Goal: Navigation & Orientation: Find specific page/section

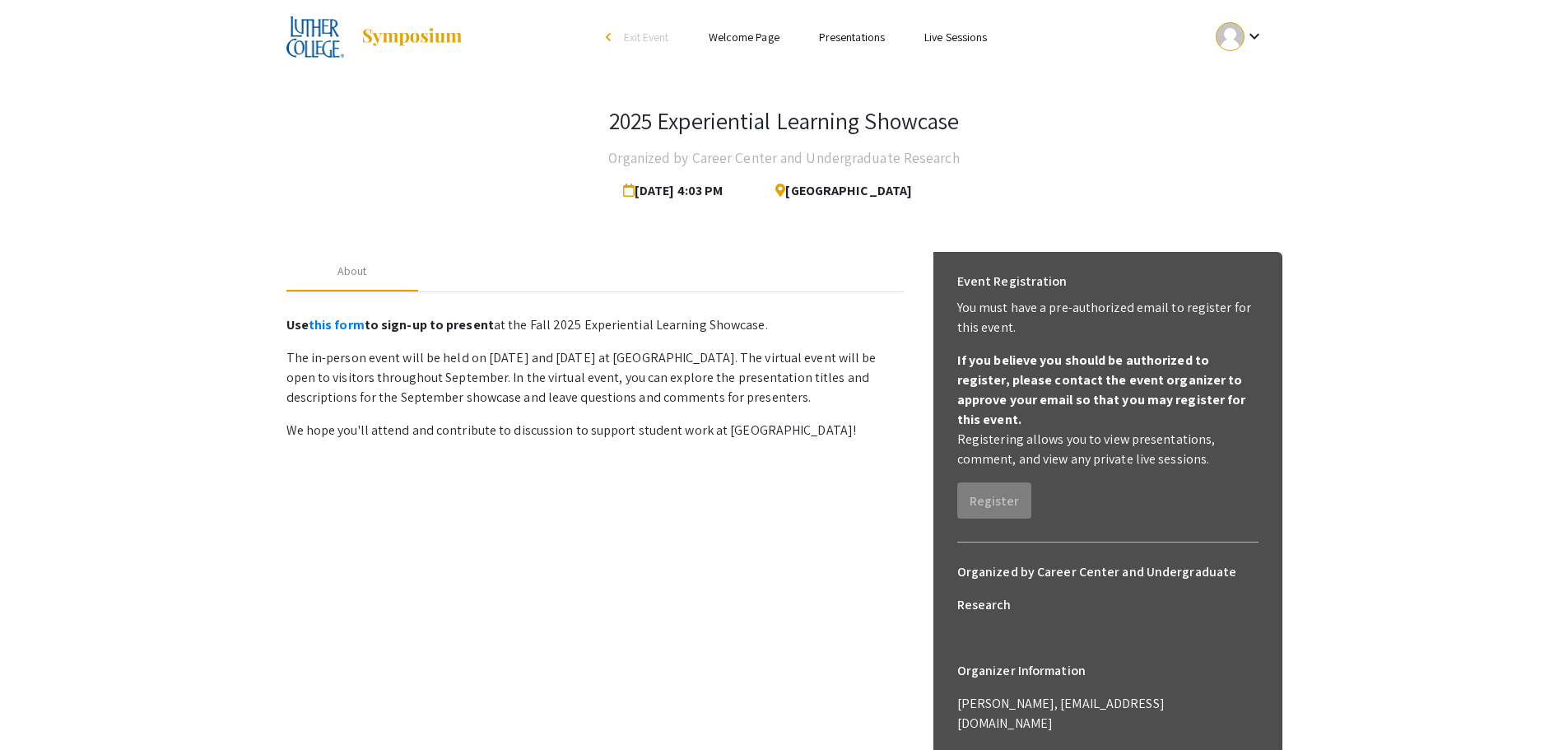
click at [1150, 214] on div "2025 Experiential Learning Showcase Organized by Career Center and Undergraduat…" at bounding box center [784, 441] width 1020 height 735
click at [651, 37] on span "Exit Event" at bounding box center [647, 36] width 45 height 15
click at [1246, 43] on mat-icon "keyboard_arrow_down" at bounding box center [1254, 36] width 20 height 20
click at [1249, 74] on button "My Account" at bounding box center [1248, 81] width 101 height 39
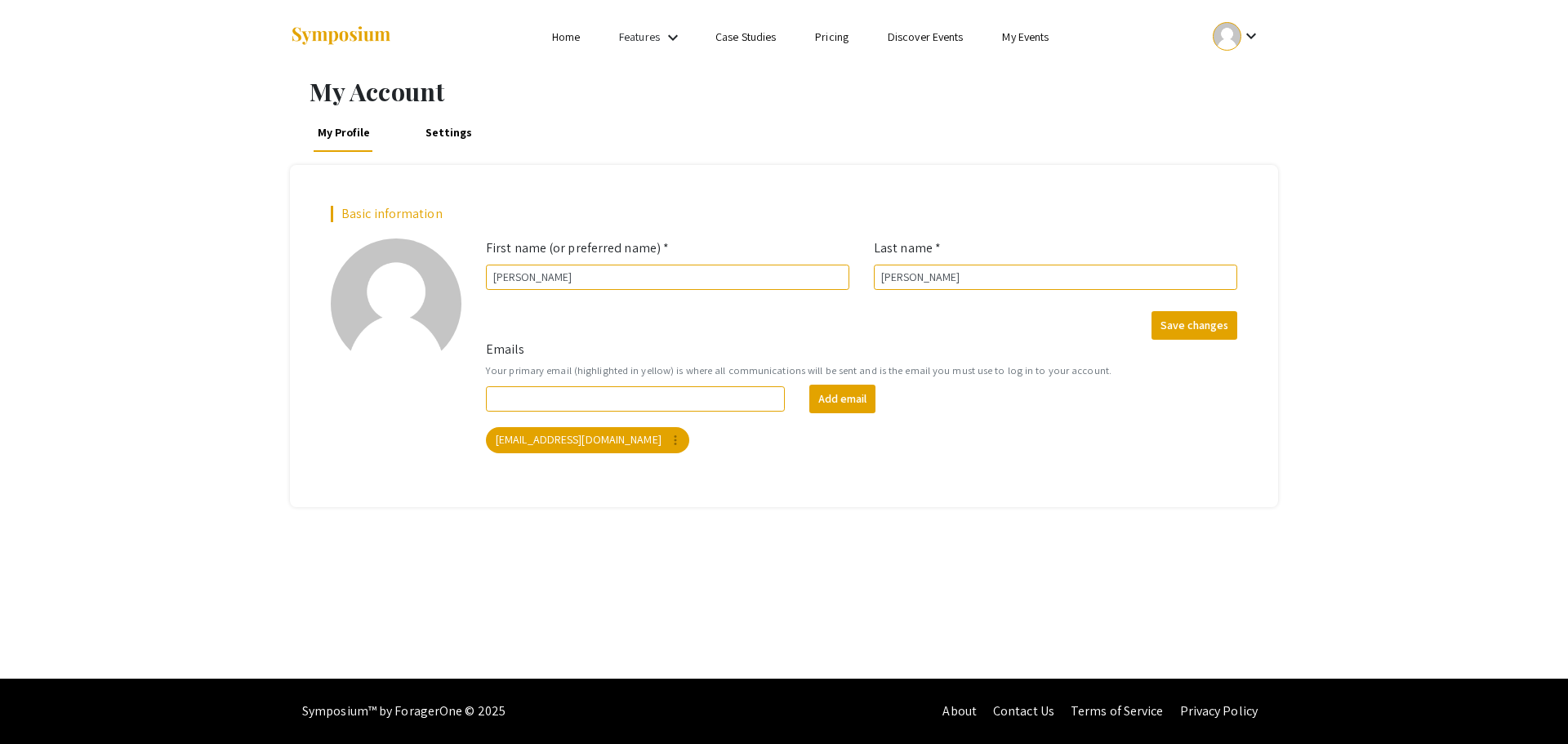
click at [1017, 39] on link "My Events" at bounding box center [1026, 36] width 47 height 15
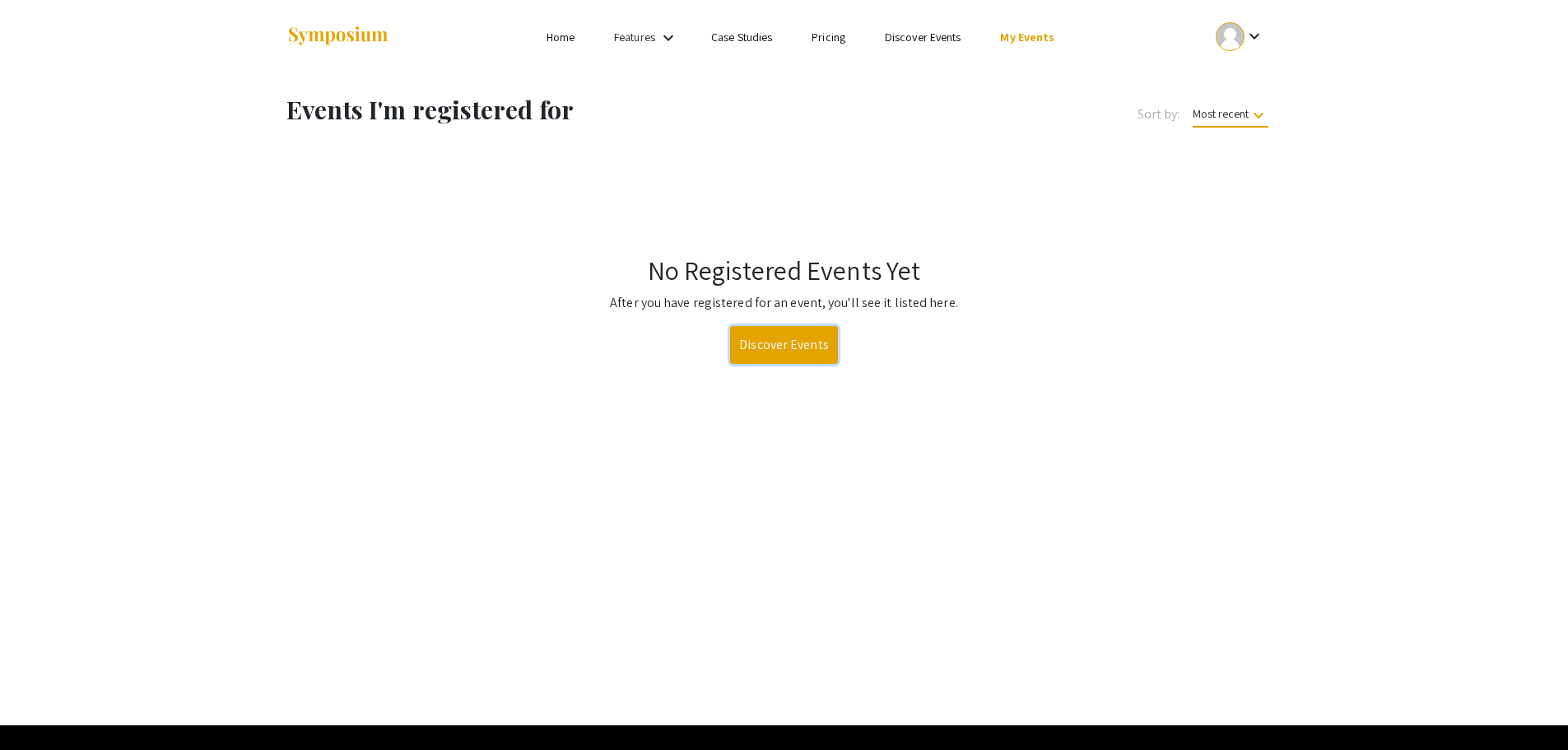
click at [820, 330] on link "Discover Events" at bounding box center [784, 345] width 108 height 38
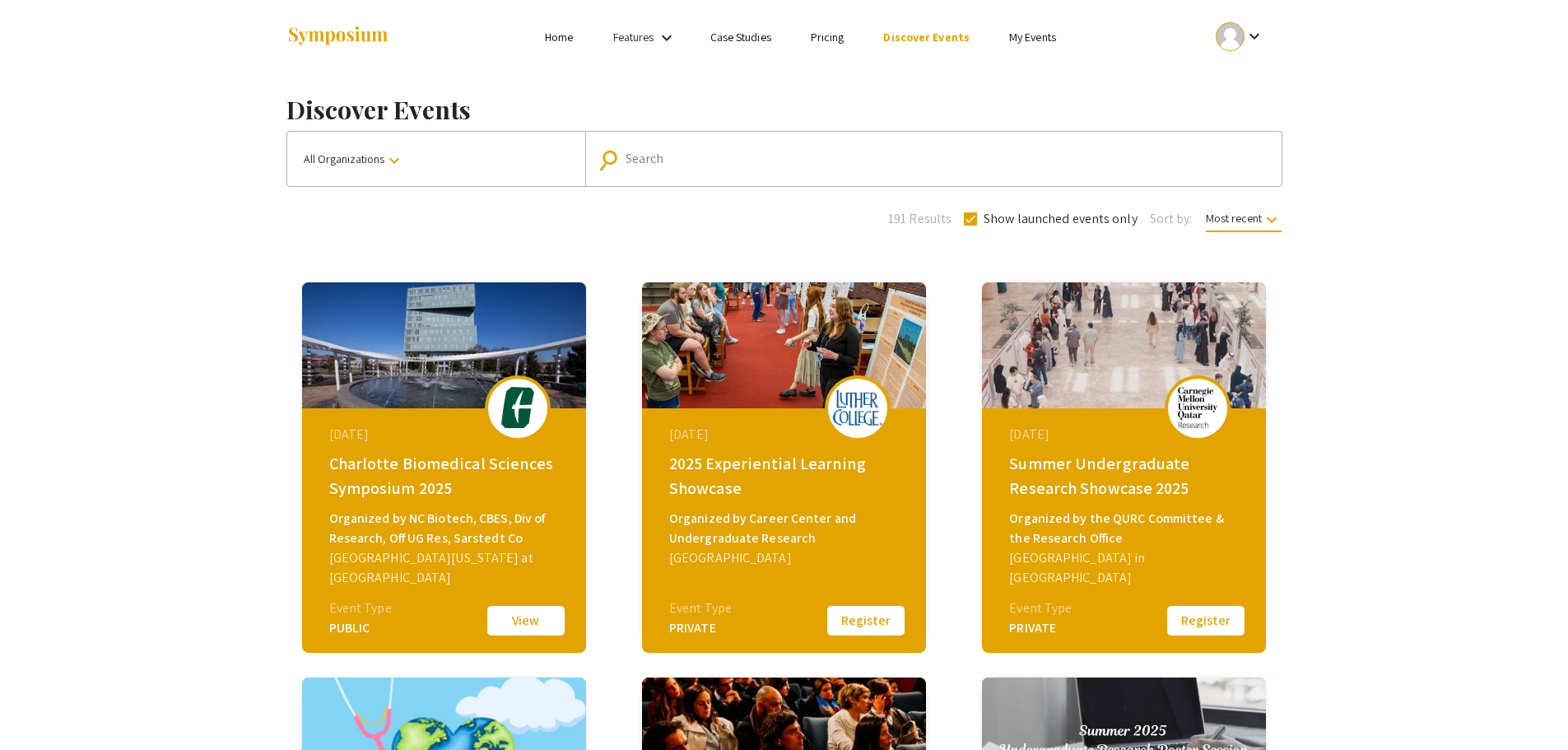
click at [808, 579] on div "August 28, 2025 2025 Experiential Learning Showcase Organized by Career Center …" at bounding box center [786, 511] width 283 height 206
click at [779, 486] on div "2025 Experiential Learning Showcase" at bounding box center [786, 476] width 234 height 49
click at [788, 468] on div "2025 Experiential Learning Showcase" at bounding box center [786, 476] width 234 height 49
click at [835, 418] on img at bounding box center [858, 408] width 49 height 35
click at [710, 495] on div "2025 Experiential Learning Showcase" at bounding box center [786, 476] width 234 height 49
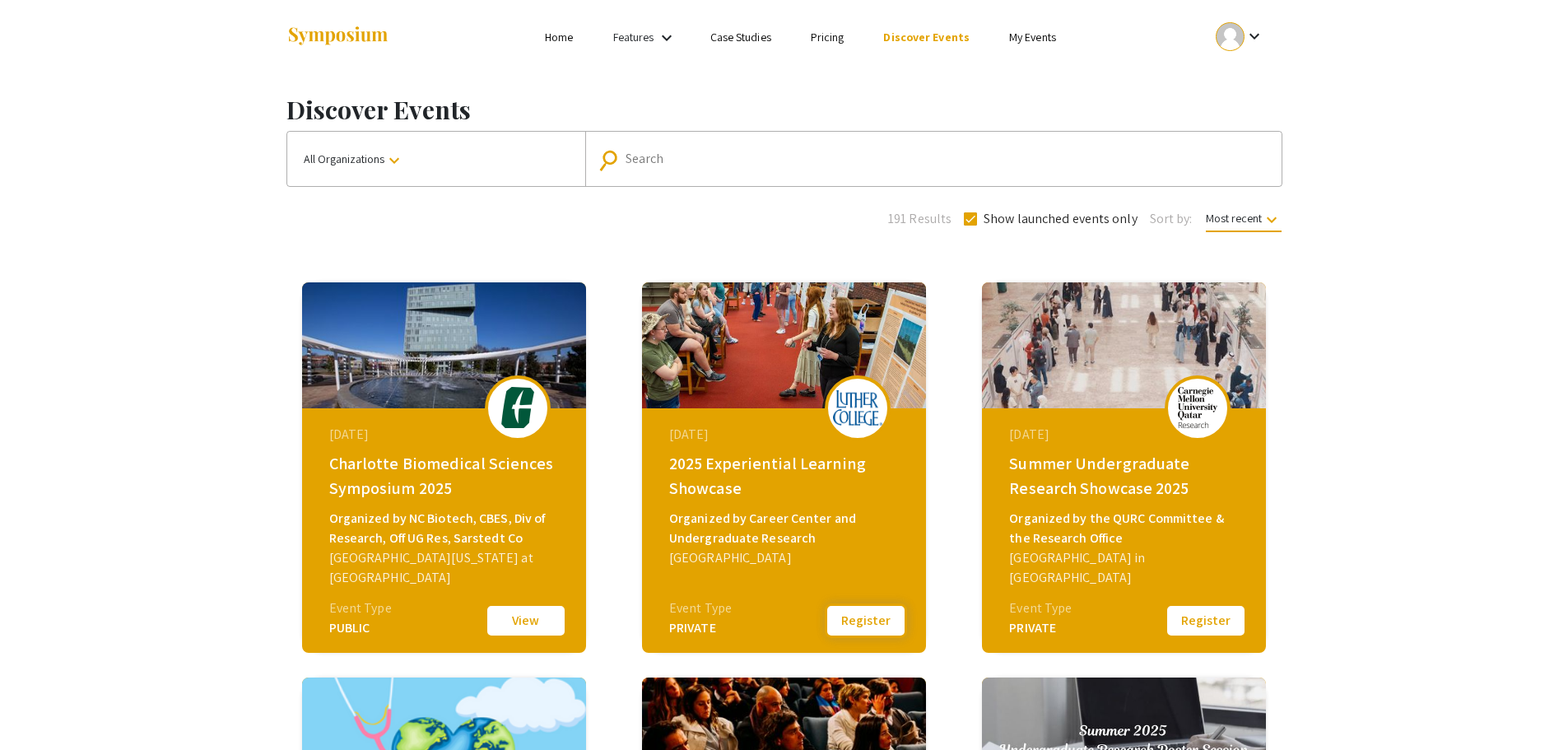
drag, startPoint x: 687, startPoint y: 632, endPoint x: 874, endPoint y: 632, distance: 187.0
click at [693, 632] on div "PRIVATE" at bounding box center [701, 628] width 63 height 20
click at [1242, 41] on div at bounding box center [1229, 36] width 28 height 28
click at [1227, 132] on button "My Submissions" at bounding box center [1248, 121] width 101 height 39
